Goal: Information Seeking & Learning: Learn about a topic

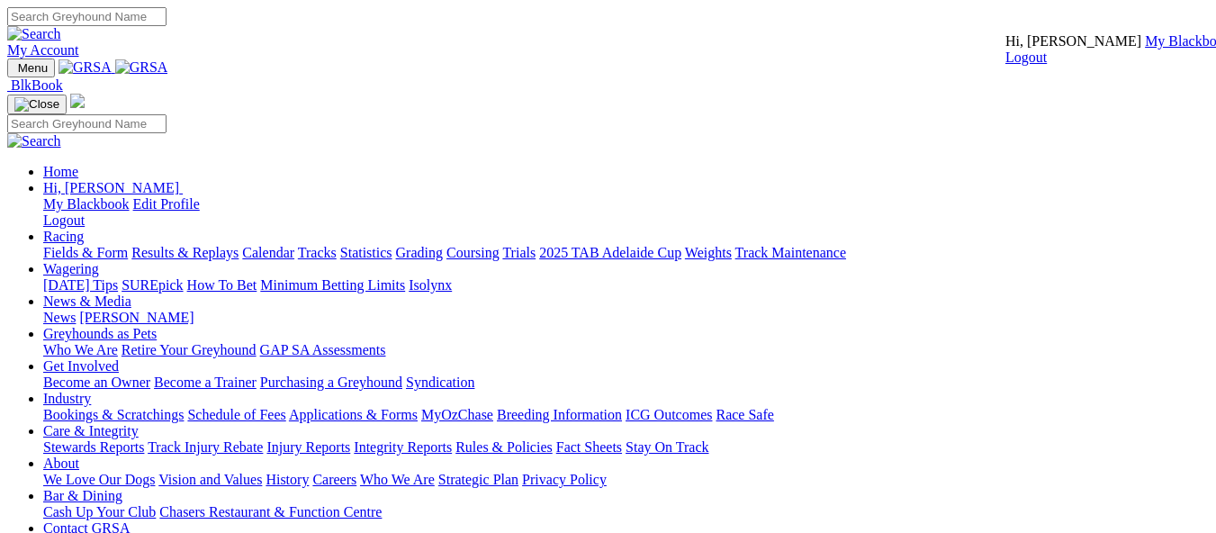
click at [1145, 49] on link "My Blackbook" at bounding box center [1188, 40] width 86 height 15
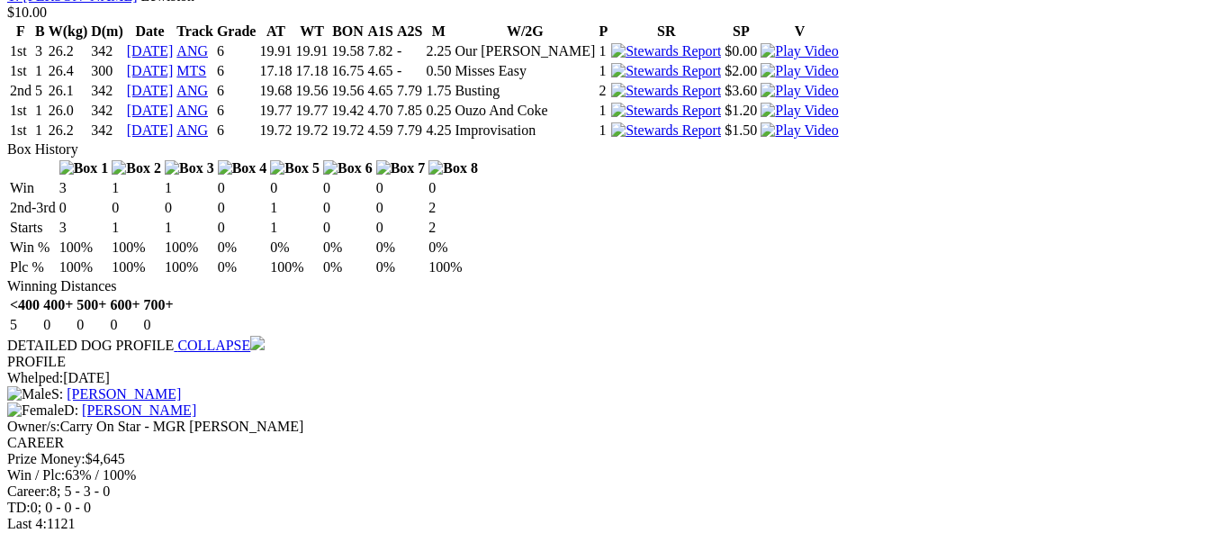
scroll to position [1981, 0]
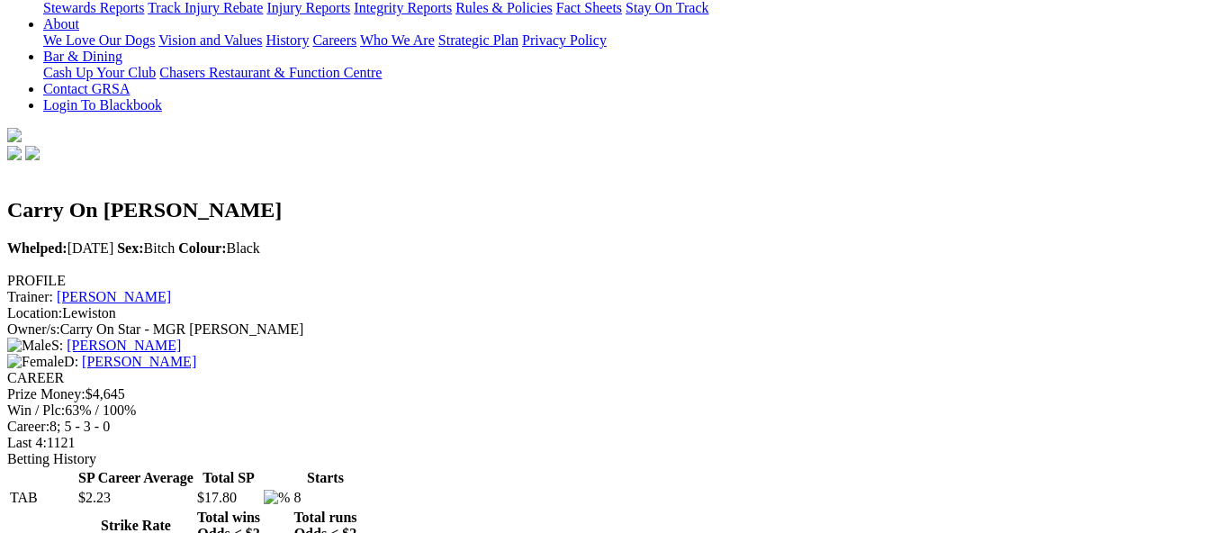
scroll to position [38, 0]
